Goal: Transaction & Acquisition: Purchase product/service

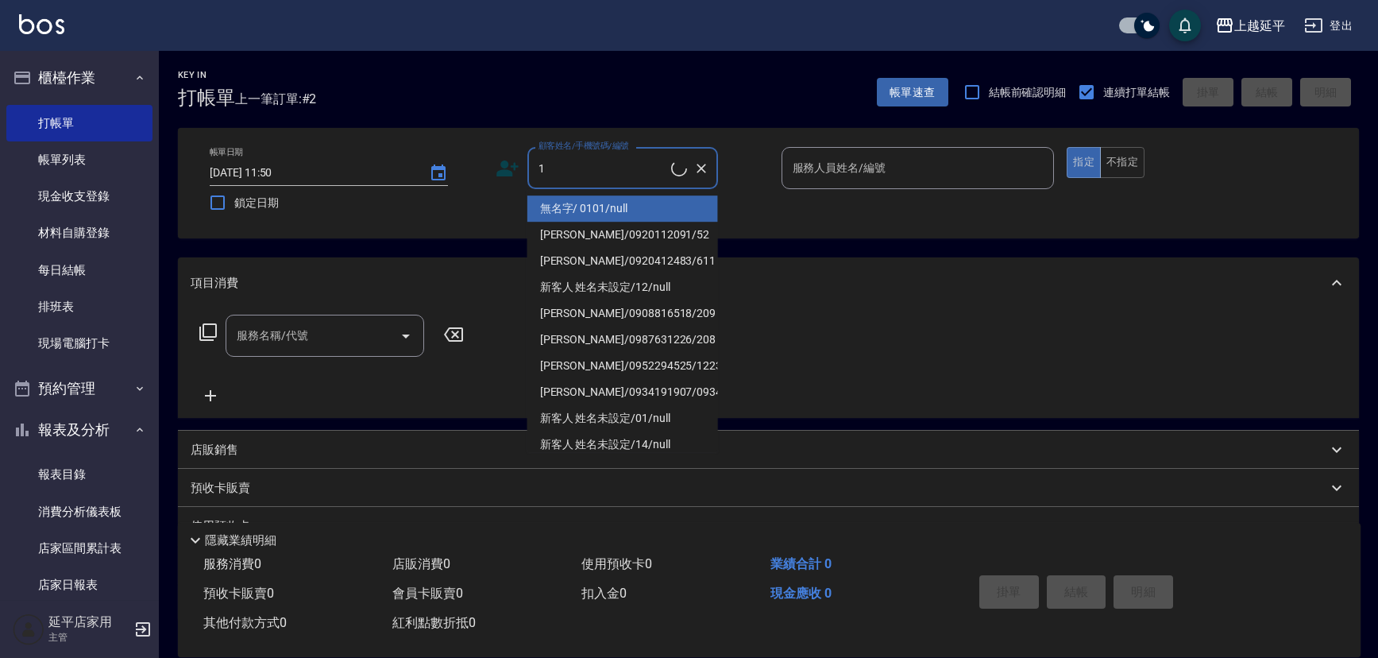
click at [562, 201] on li "無名字/ 0101/null" at bounding box center [622, 208] width 191 height 26
type input "無名字/ 0101/null"
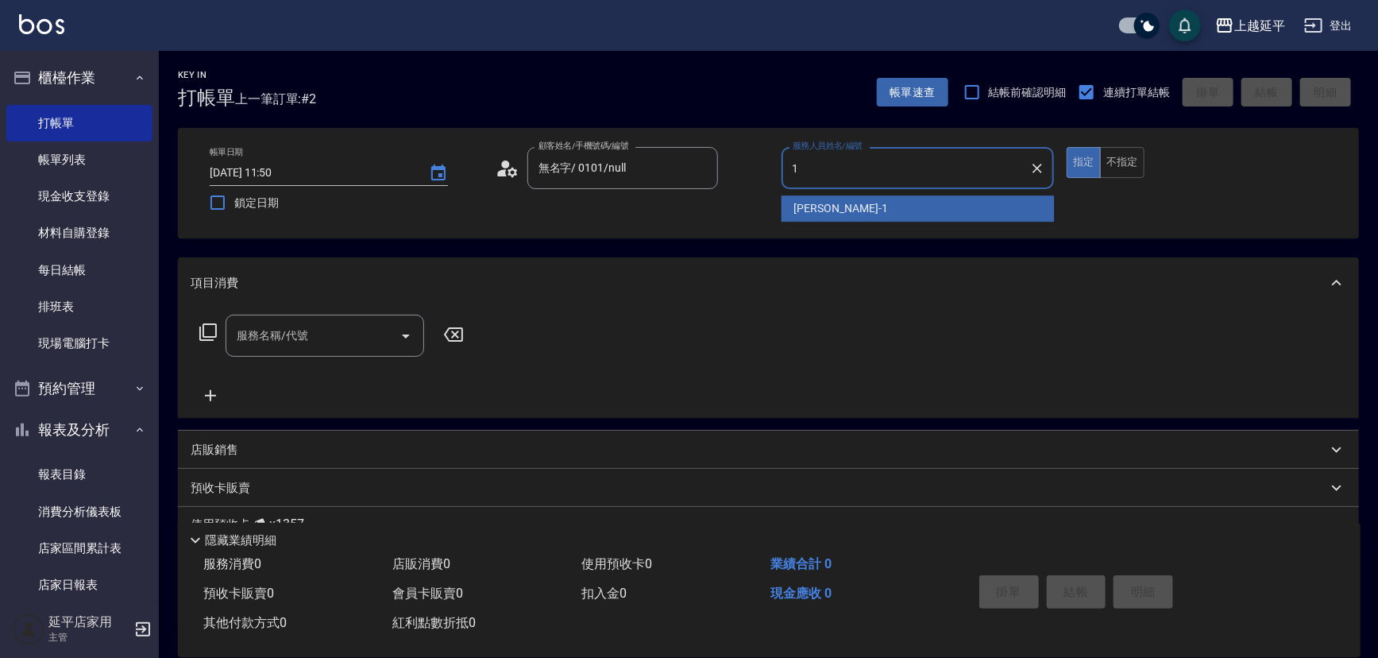
drag, startPoint x: 867, startPoint y: 207, endPoint x: 866, endPoint y: 190, distance: 17.5
click at [868, 198] on div "[PERSON_NAME]-1" at bounding box center [917, 208] width 273 height 26
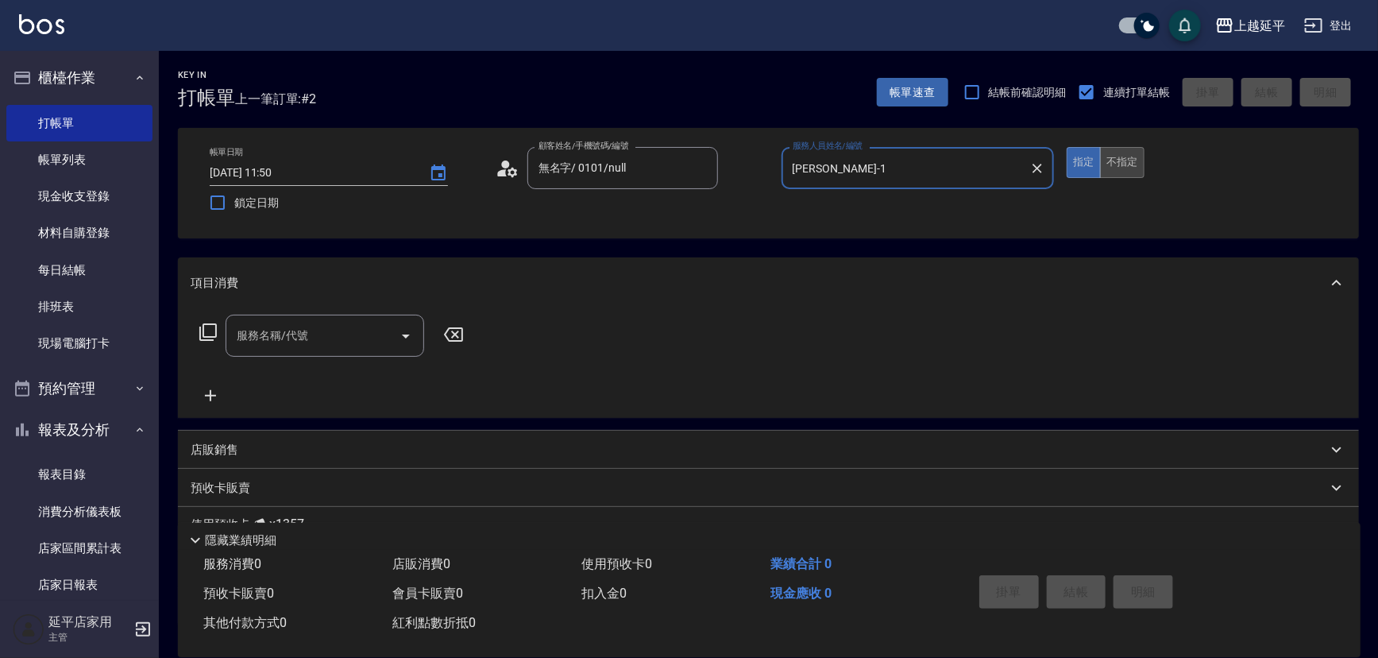
type input "[PERSON_NAME]-1"
click at [1127, 164] on button "不指定" at bounding box center [1122, 162] width 44 height 31
click at [203, 332] on icon at bounding box center [207, 331] width 17 height 17
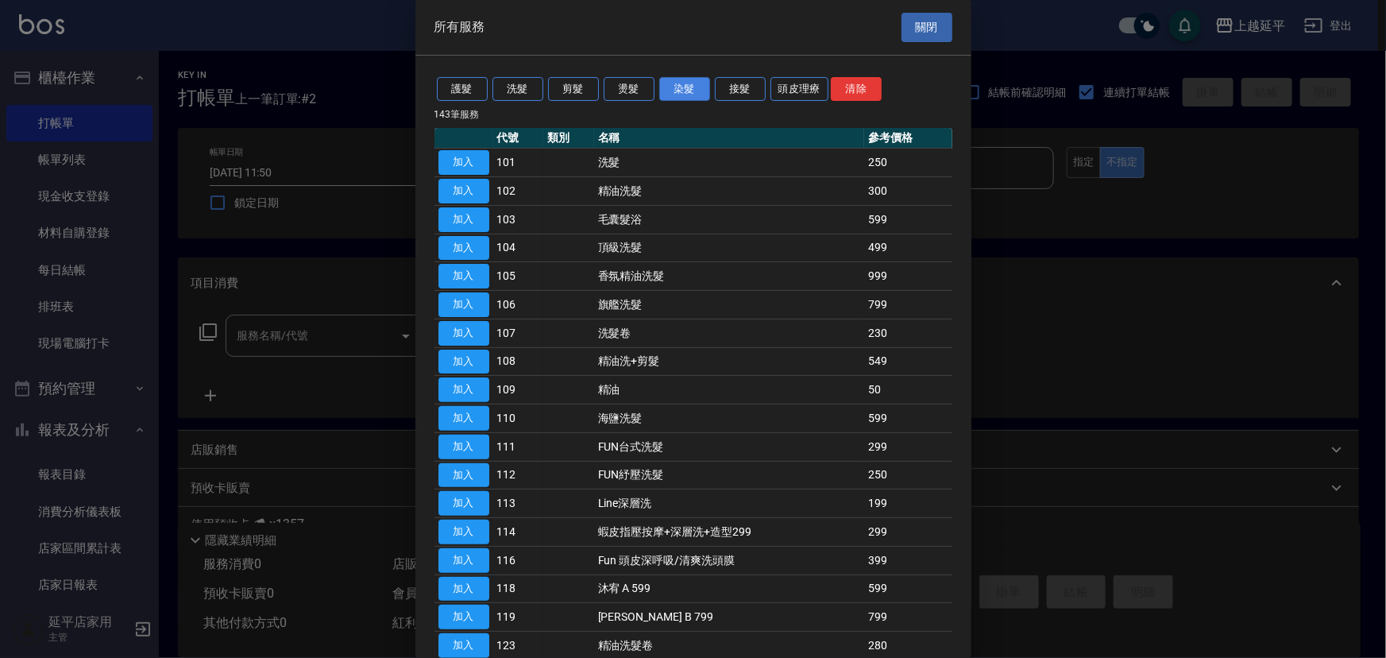
click at [685, 82] on button "染髮" at bounding box center [684, 89] width 51 height 25
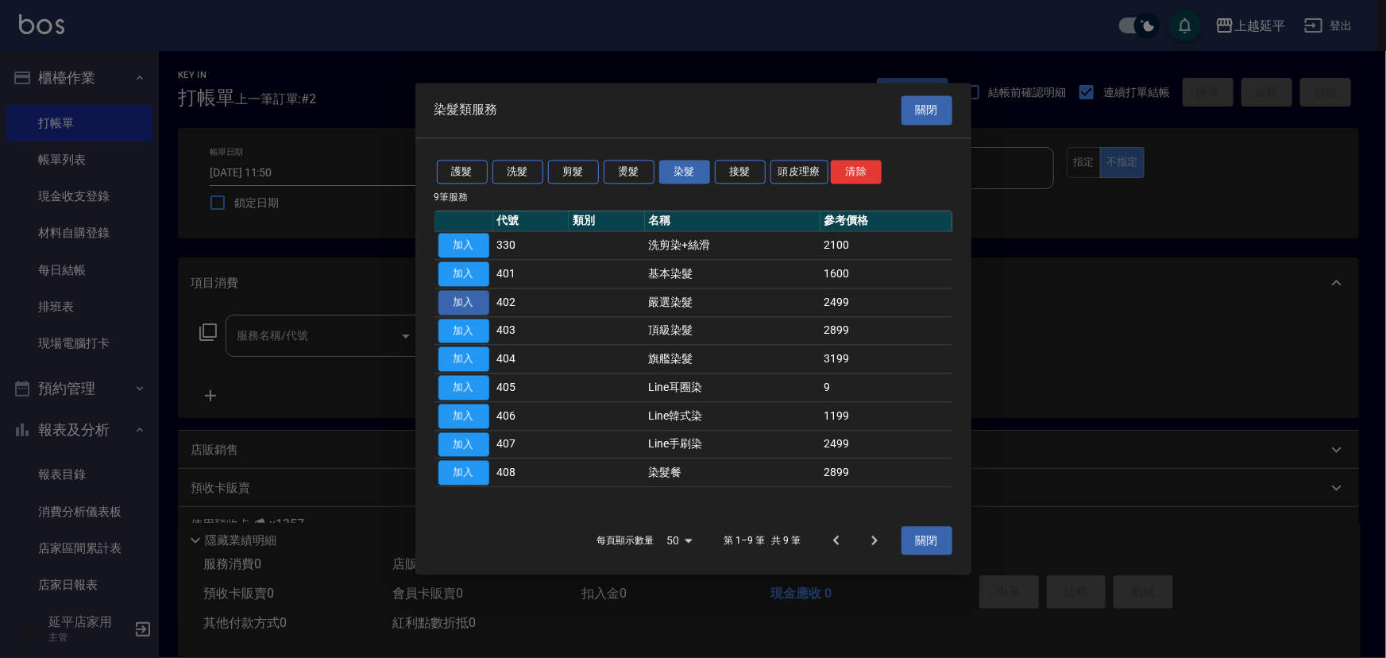
click at [456, 305] on button "加入" at bounding box center [463, 302] width 51 height 25
type input "嚴選染髮(402)"
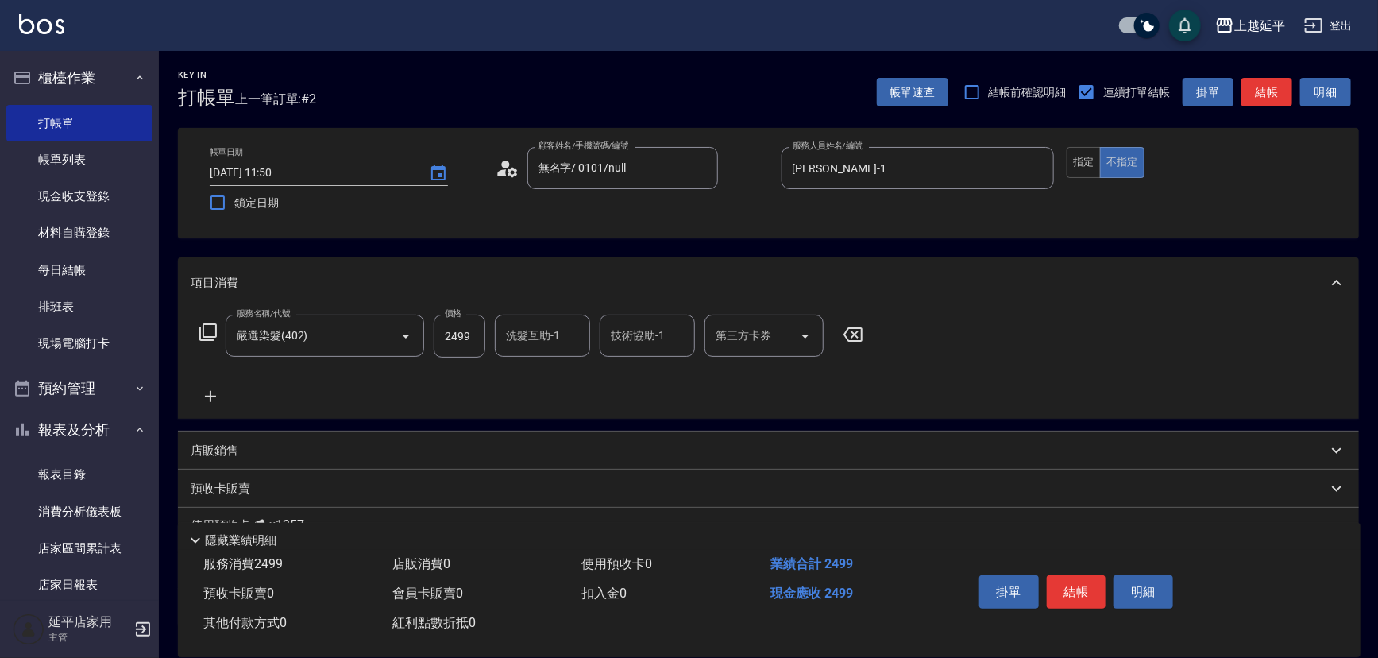
click at [613, 343] on input "技術協助-1" at bounding box center [647, 336] width 81 height 28
click at [642, 383] on span "[PERSON_NAME]-34" at bounding box center [636, 376] width 49 height 17
type input "方彩姿-34"
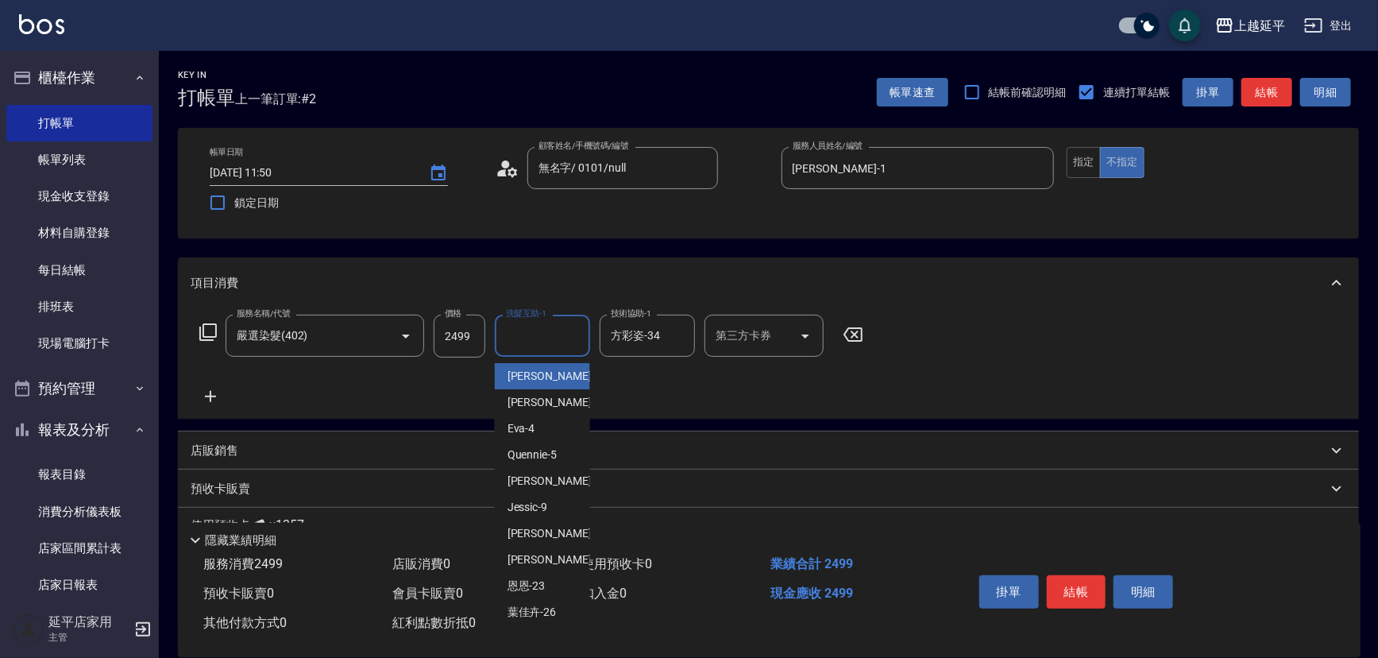
click at [532, 344] on input "洗髮互助-1" at bounding box center [542, 336] width 81 height 28
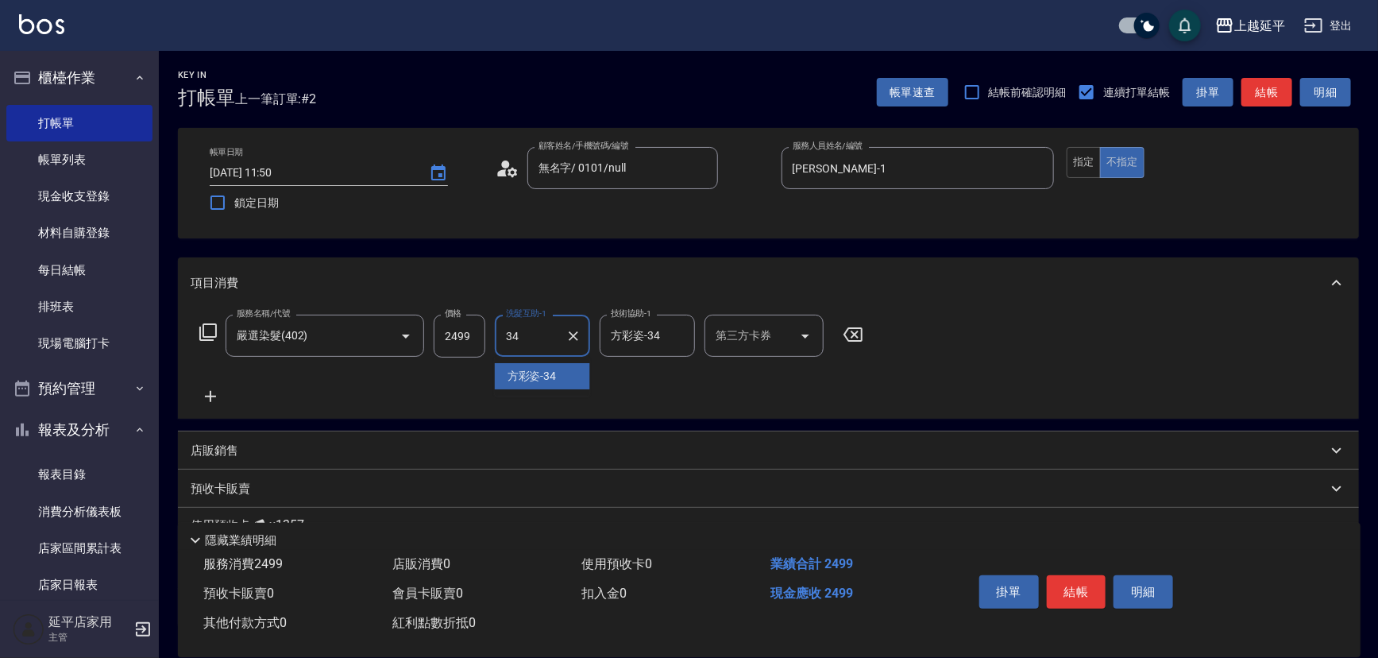
click at [530, 372] on span "[PERSON_NAME]-34" at bounding box center [531, 376] width 49 height 17
type input "方彩姿-34"
click at [1064, 590] on button "結帳" at bounding box center [1077, 591] width 60 height 33
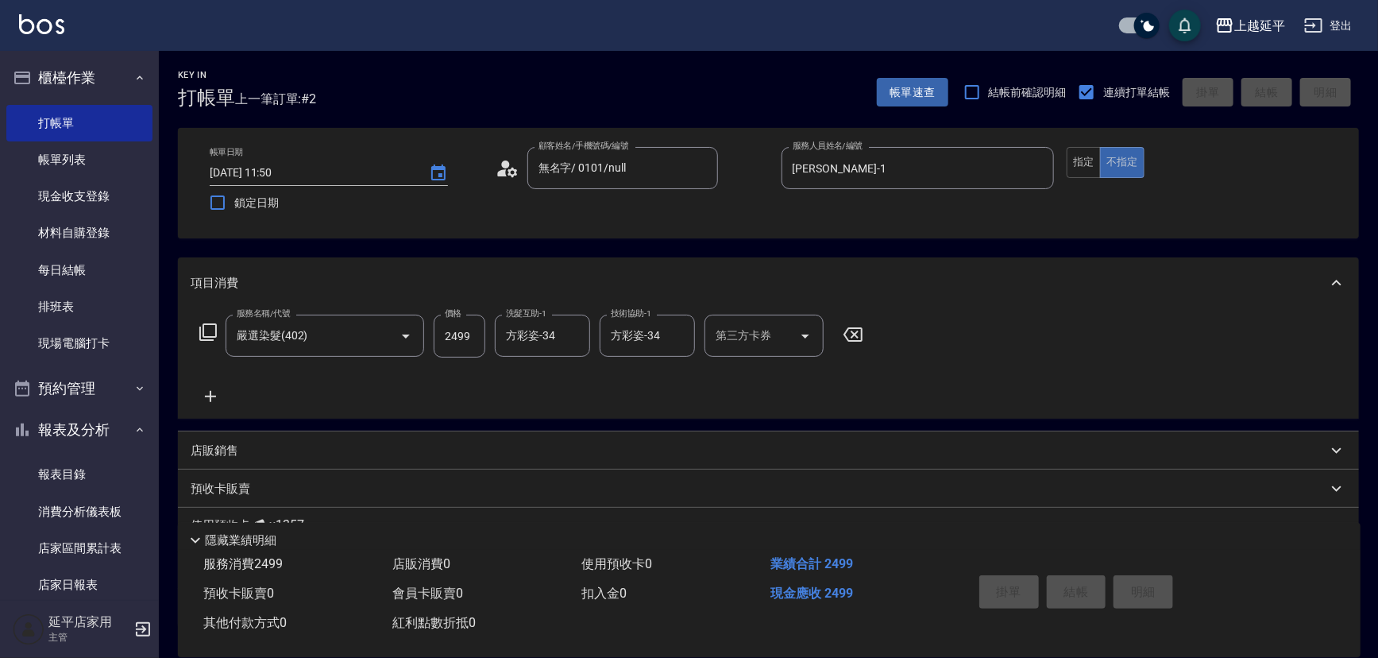
type input "[DATE] 13:22"
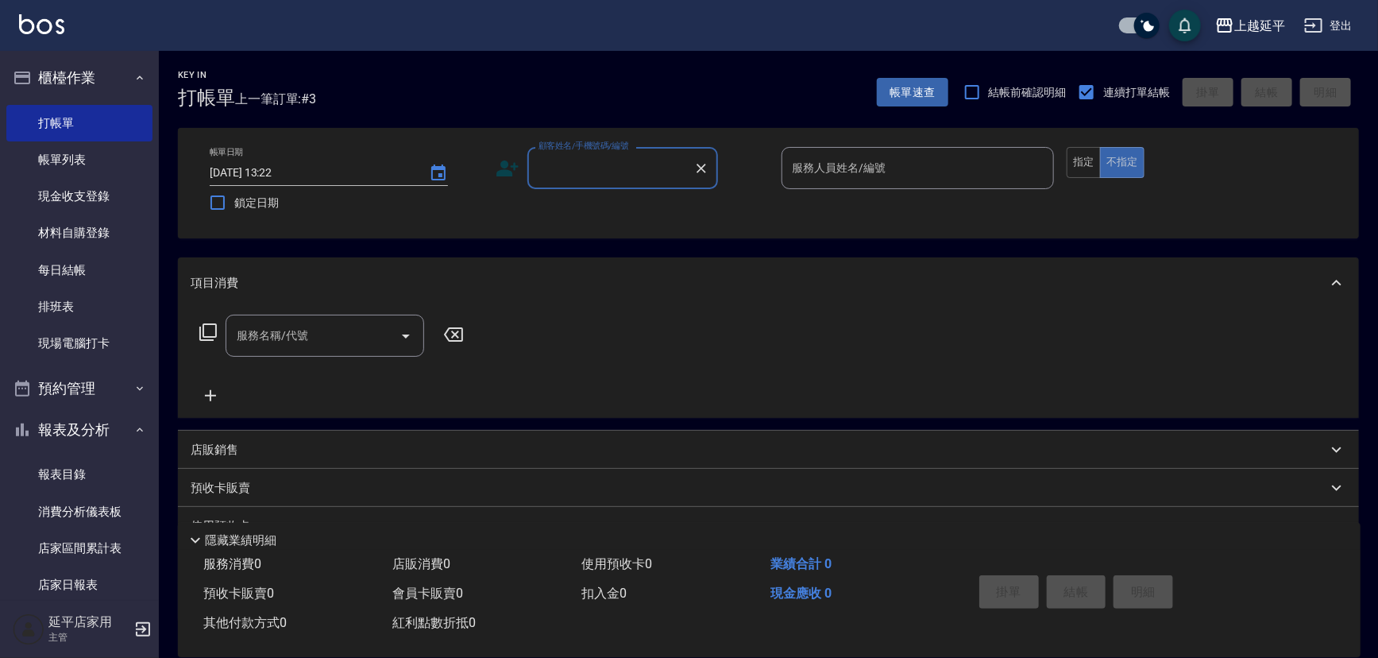
scroll to position [361, 0]
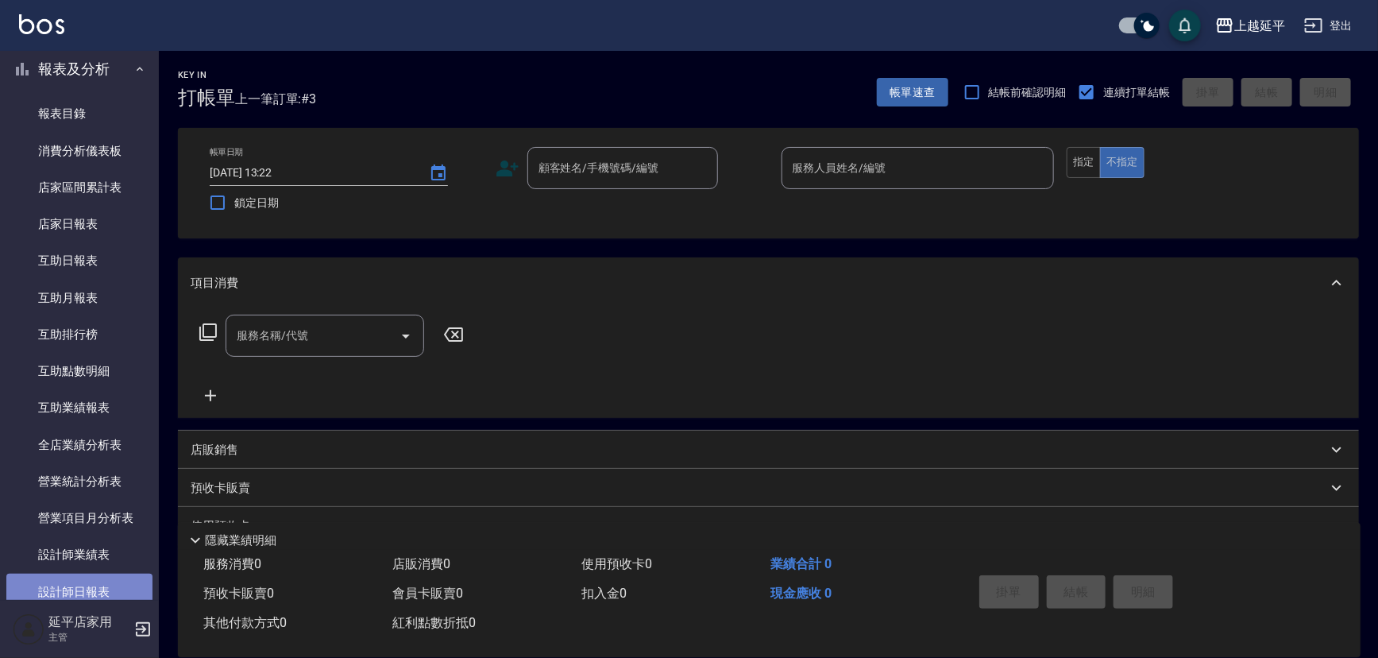
click at [99, 578] on link "設計師日報表" at bounding box center [79, 591] width 146 height 37
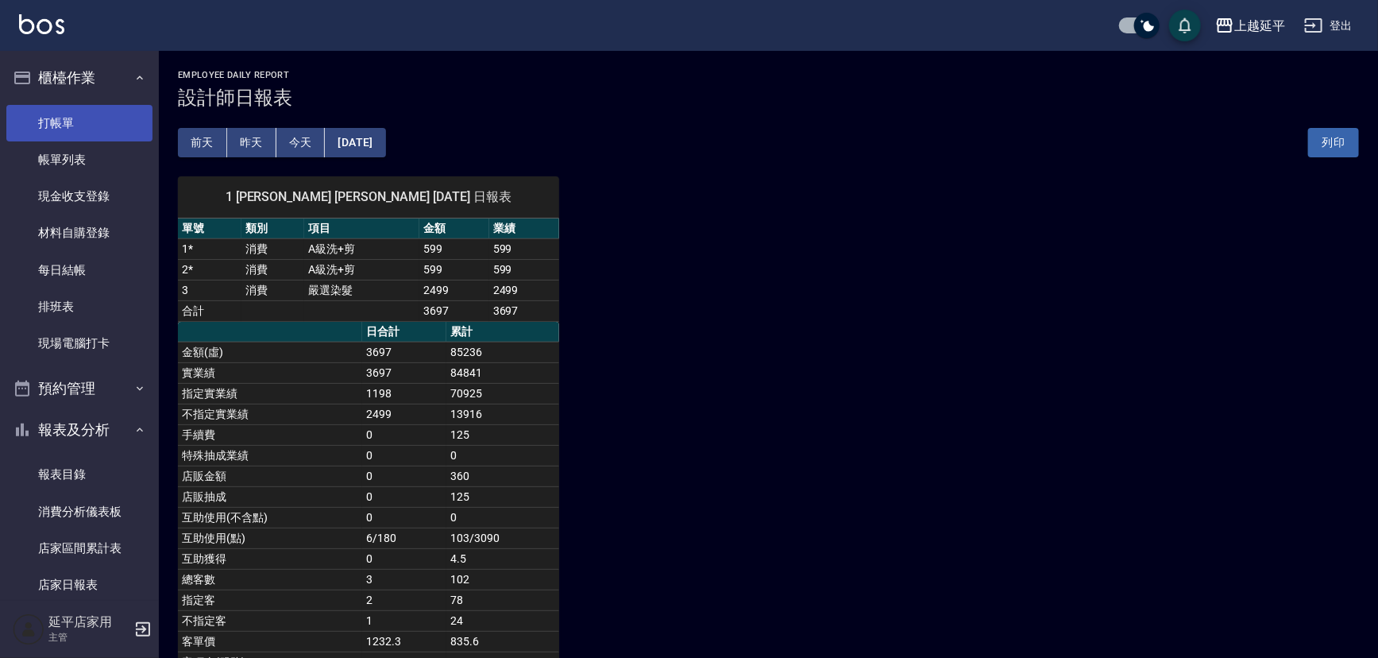
click at [54, 129] on link "打帳單" at bounding box center [79, 123] width 146 height 37
